Goal: Use online tool/utility

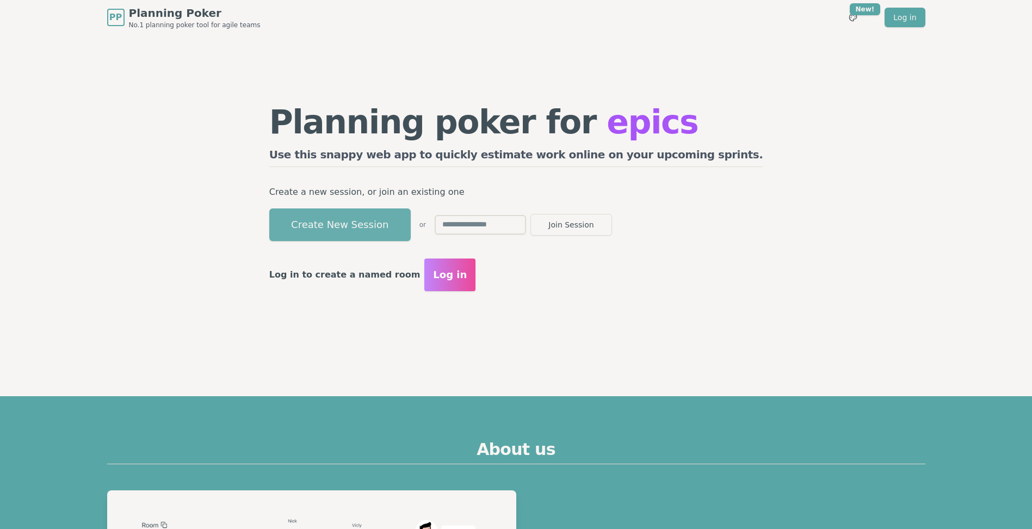
click at [411, 220] on button "Create New Session" at bounding box center [339, 224] width 141 height 33
click at [411, 215] on button "Create New Session" at bounding box center [339, 224] width 141 height 33
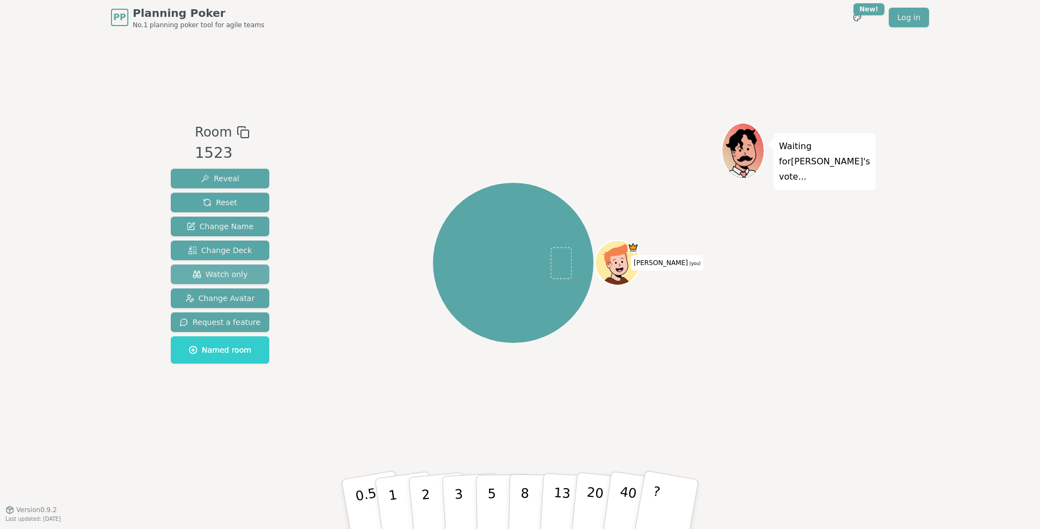
click at [228, 272] on span "Watch only" at bounding box center [220, 274] width 55 height 11
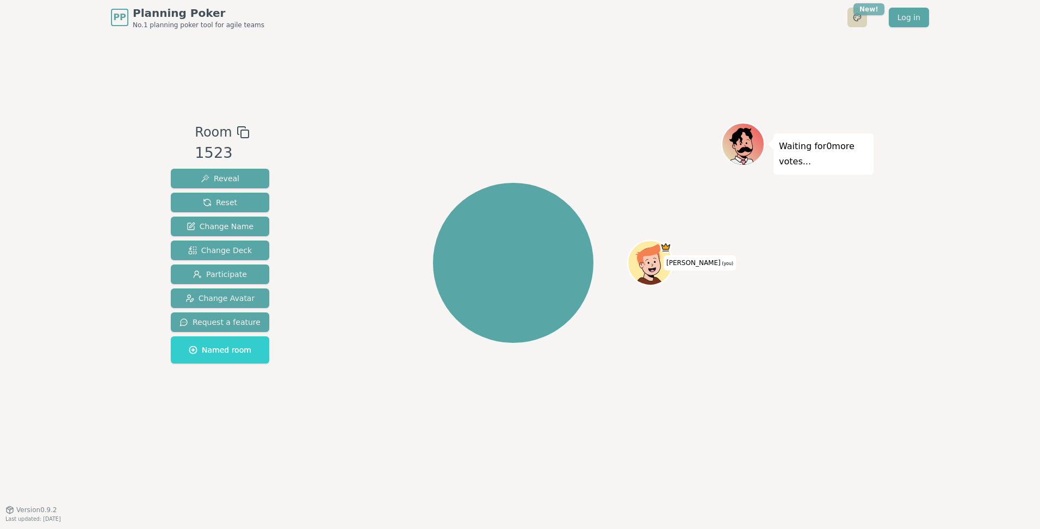
click at [872, 9] on html "PP Planning Poker No.1 planning poker tool for agile teams Toggle theme New! Lo…" at bounding box center [520, 264] width 1040 height 529
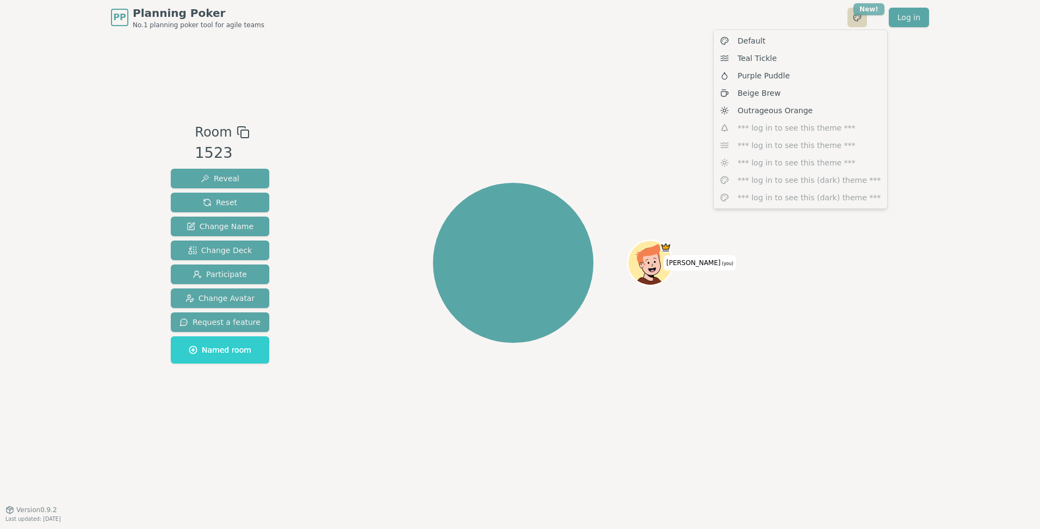
click at [872, 9] on html "PP Planning Poker No.1 planning poker tool for agile teams Toggle theme New! Lo…" at bounding box center [520, 264] width 1040 height 529
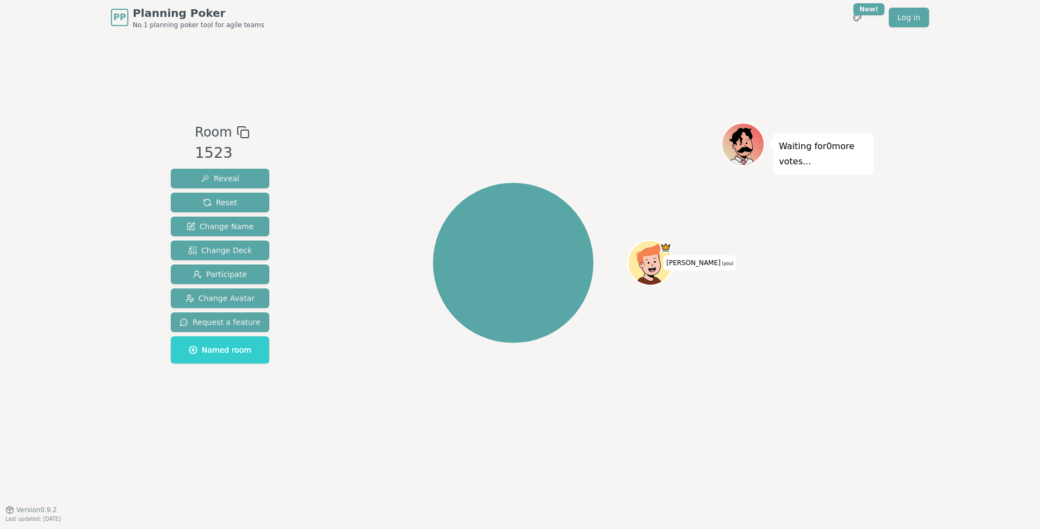
click at [237, 131] on icon at bounding box center [243, 132] width 13 height 13
click at [237, 129] on icon at bounding box center [243, 132] width 13 height 13
click at [225, 354] on span "Named room" at bounding box center [220, 349] width 63 height 11
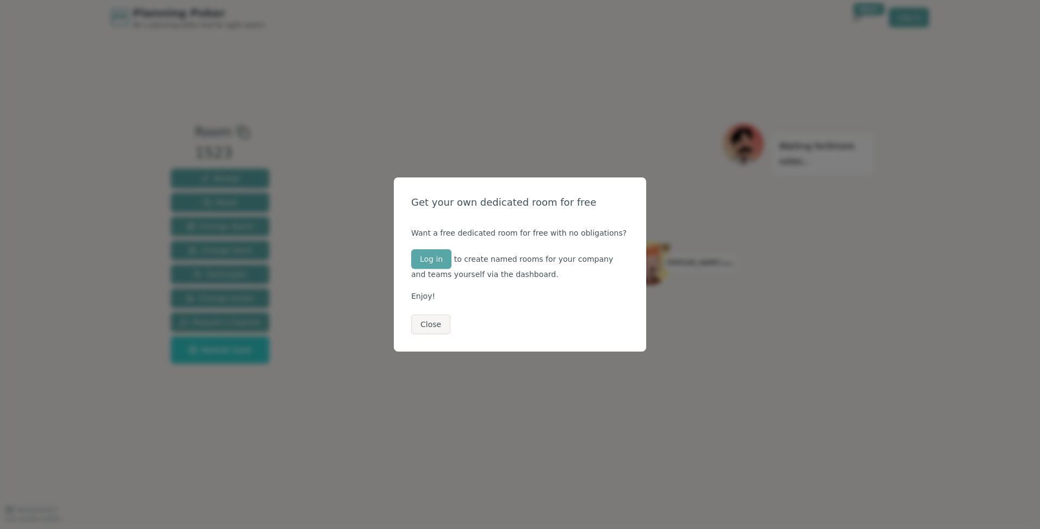
click at [405, 325] on div "Get your own dedicated room for free Want a free dedicated room for free with n…" at bounding box center [520, 264] width 252 height 174
click at [419, 325] on button "Close" at bounding box center [430, 324] width 39 height 20
